Goal: Task Accomplishment & Management: Manage account settings

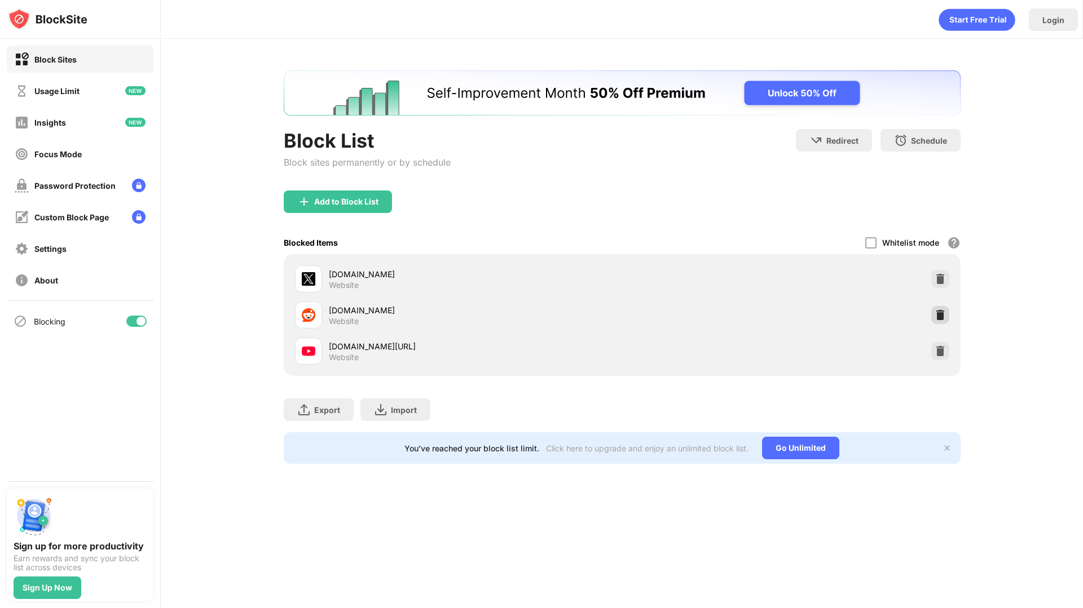
click at [934, 314] on div at bounding box center [940, 315] width 18 height 18
